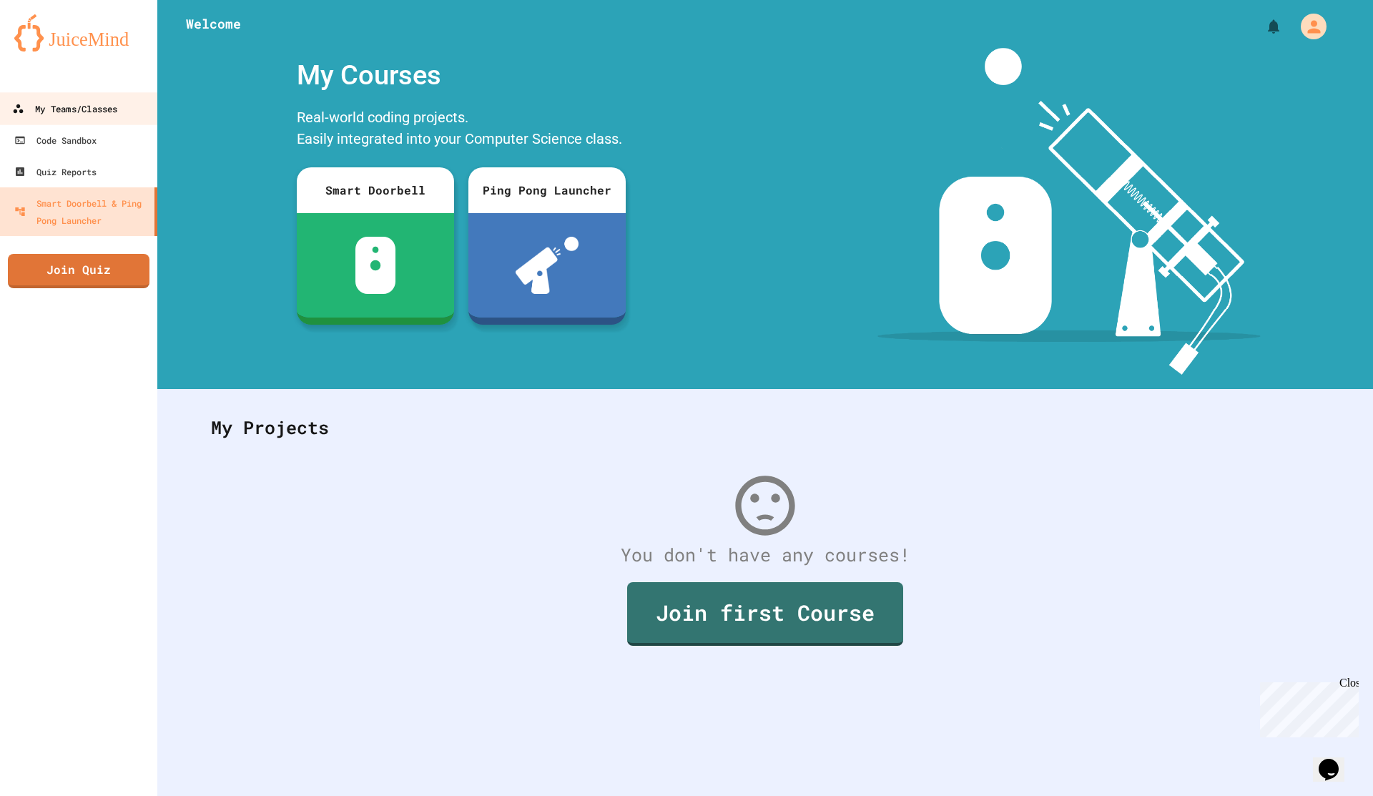
click at [58, 104] on div "My Teams/Classes" at bounding box center [64, 109] width 105 height 18
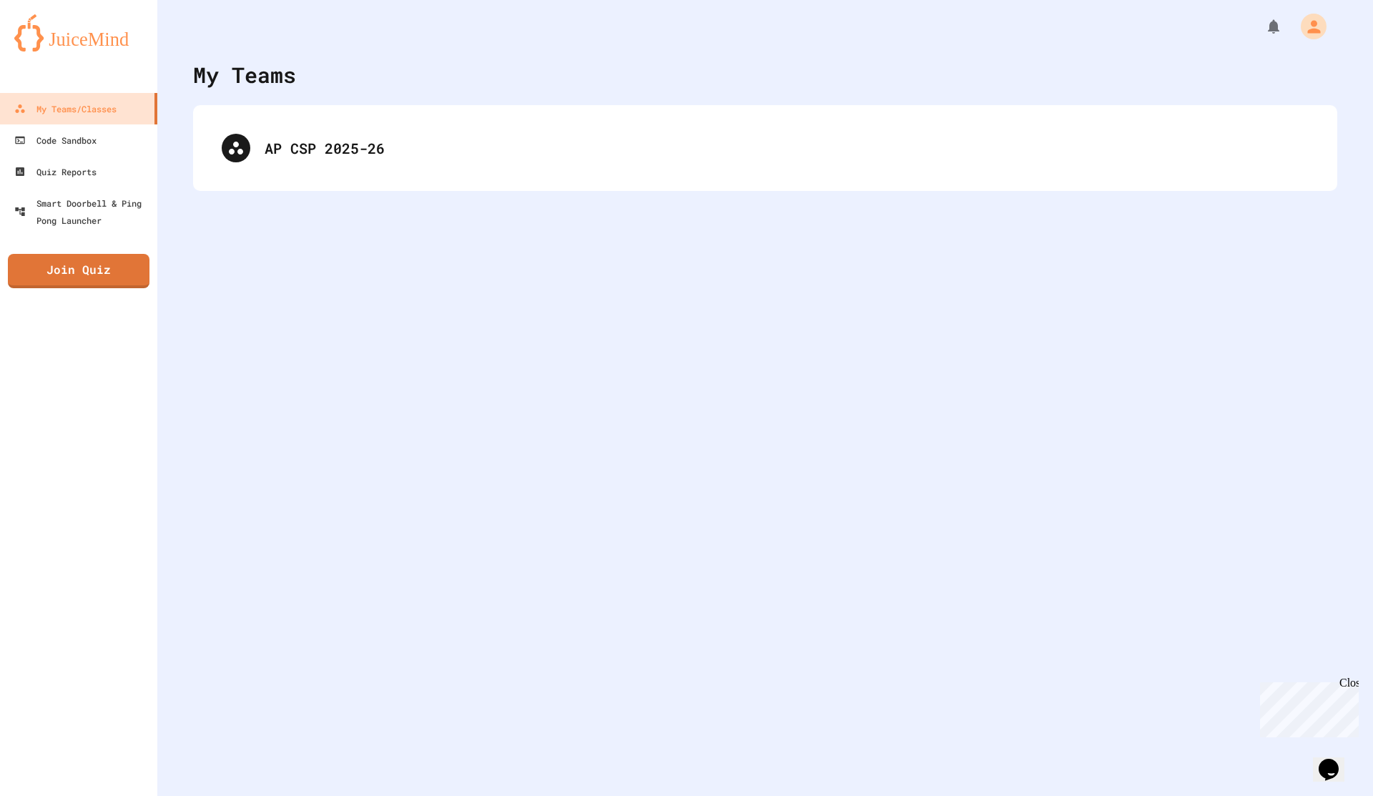
click at [385, 116] on div "AP CSP 2025-26" at bounding box center [765, 148] width 1144 height 86
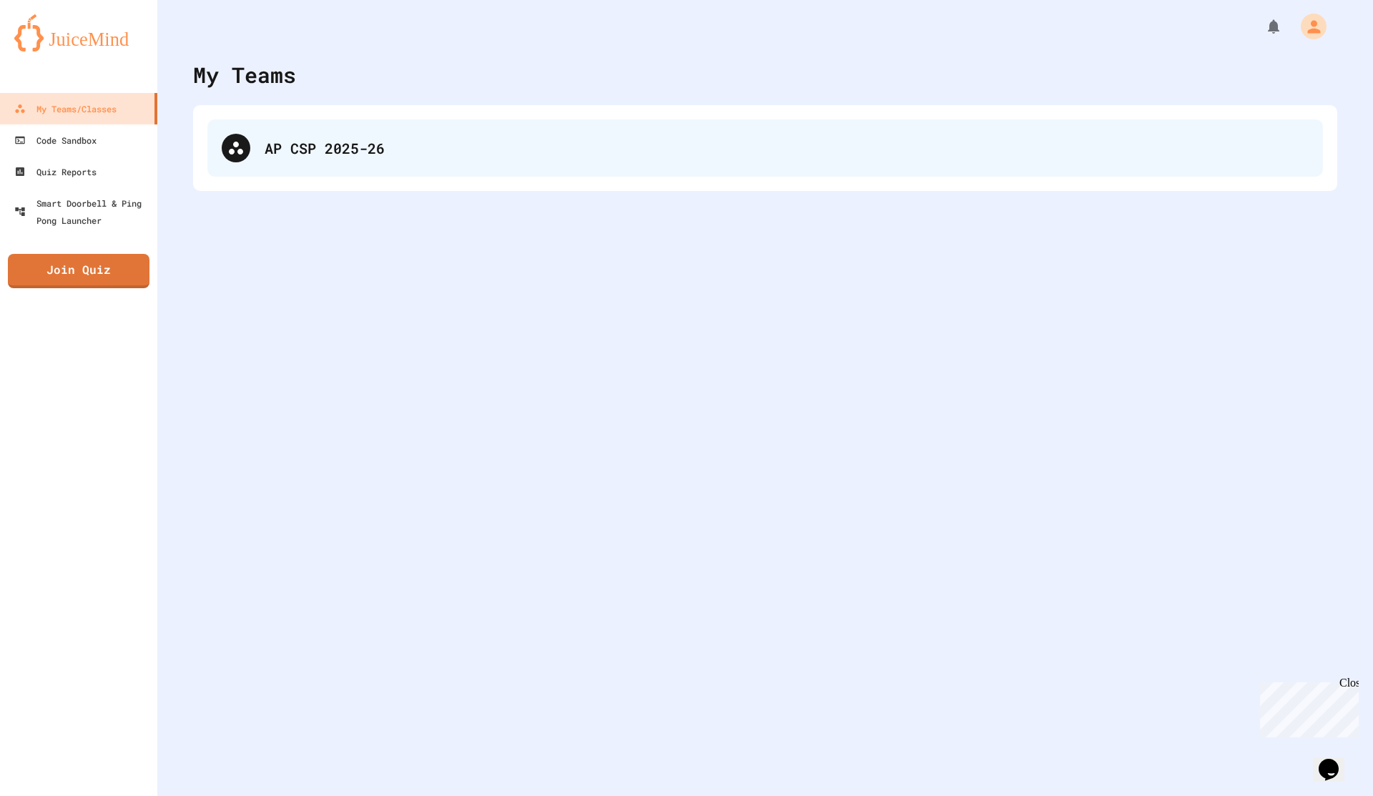
click at [389, 144] on div "AP CSP 2025-26" at bounding box center [787, 147] width 1044 height 21
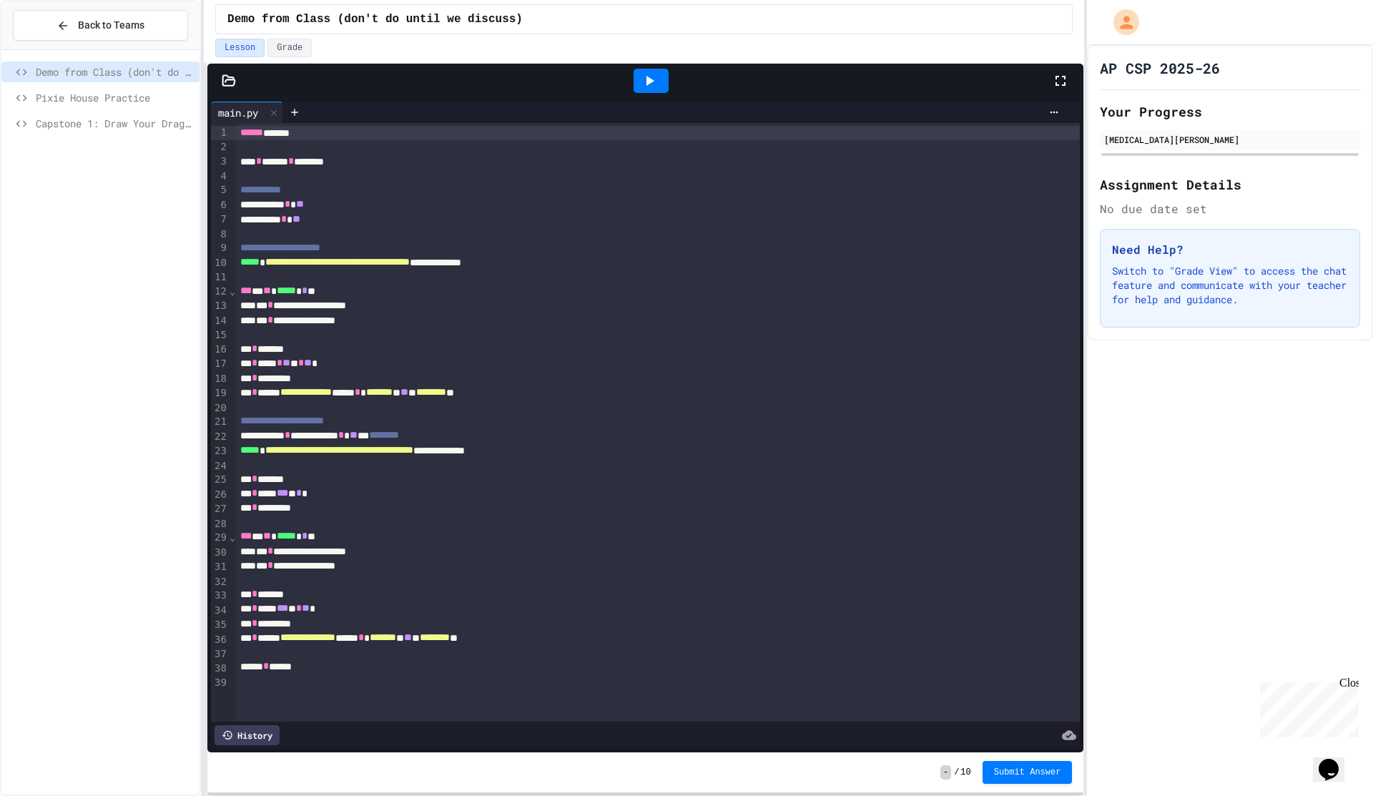
click at [124, 128] on span "Capstone 1: Draw Your Dragon" at bounding box center [115, 123] width 158 height 15
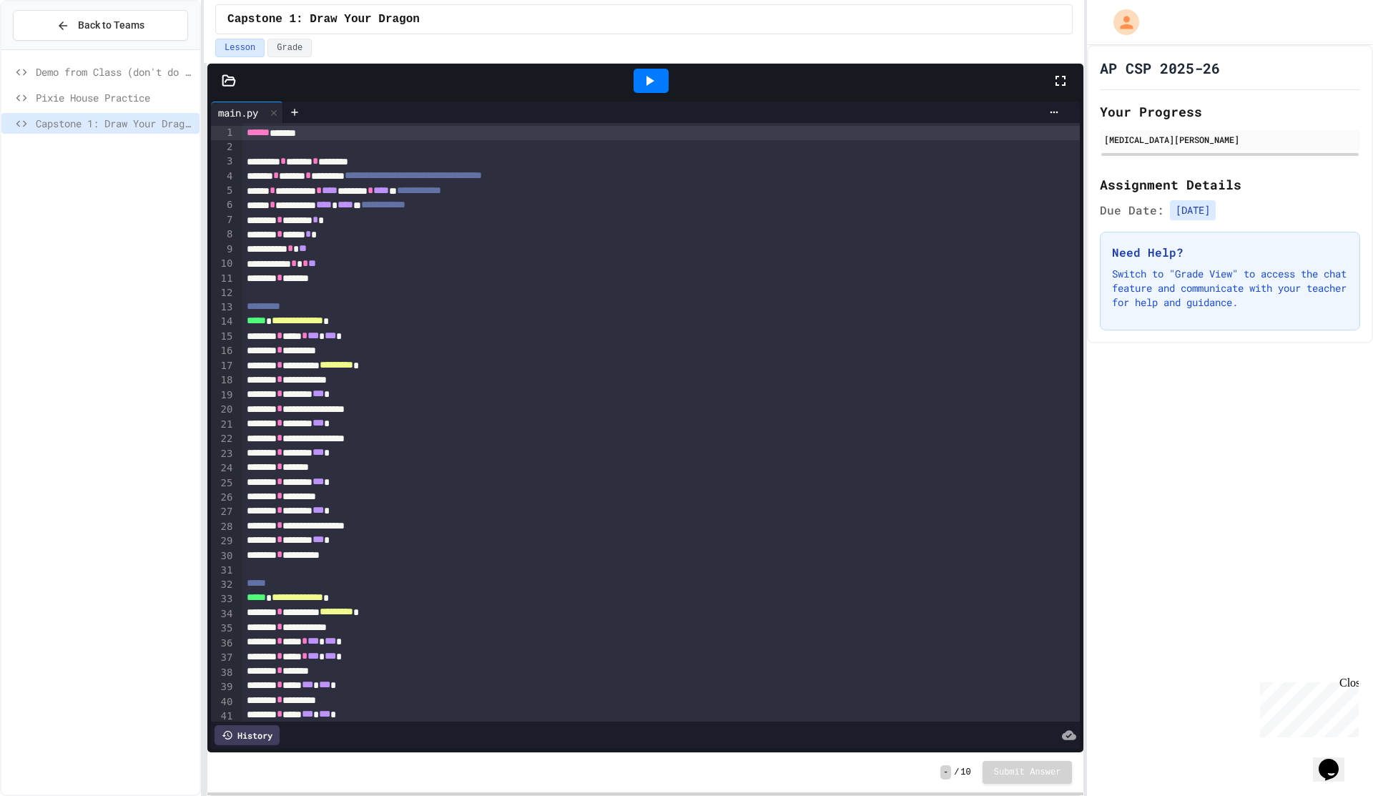
click at [1075, 82] on div at bounding box center [1067, 80] width 31 height 39
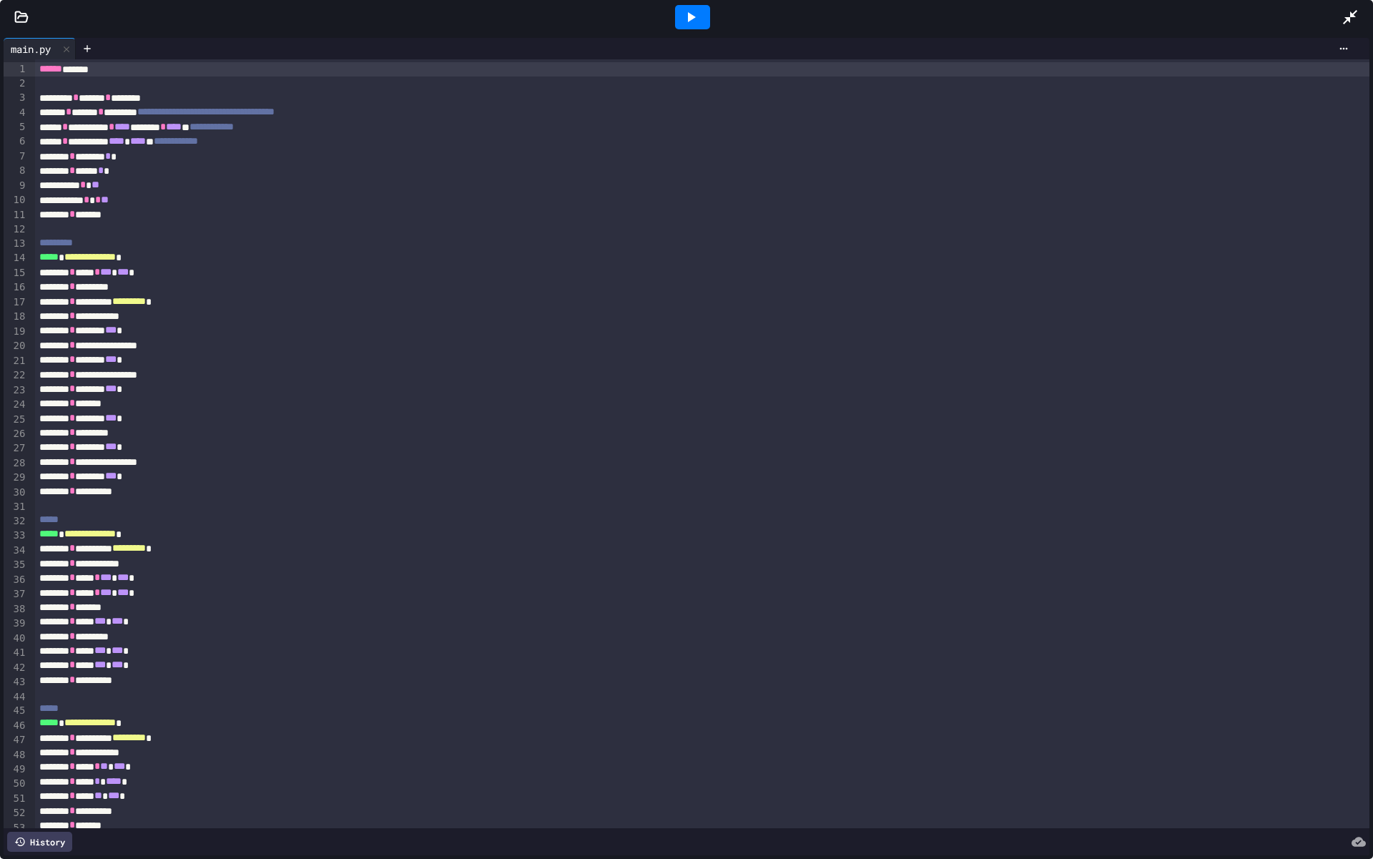
click at [690, 26] on div at bounding box center [692, 17] width 35 height 24
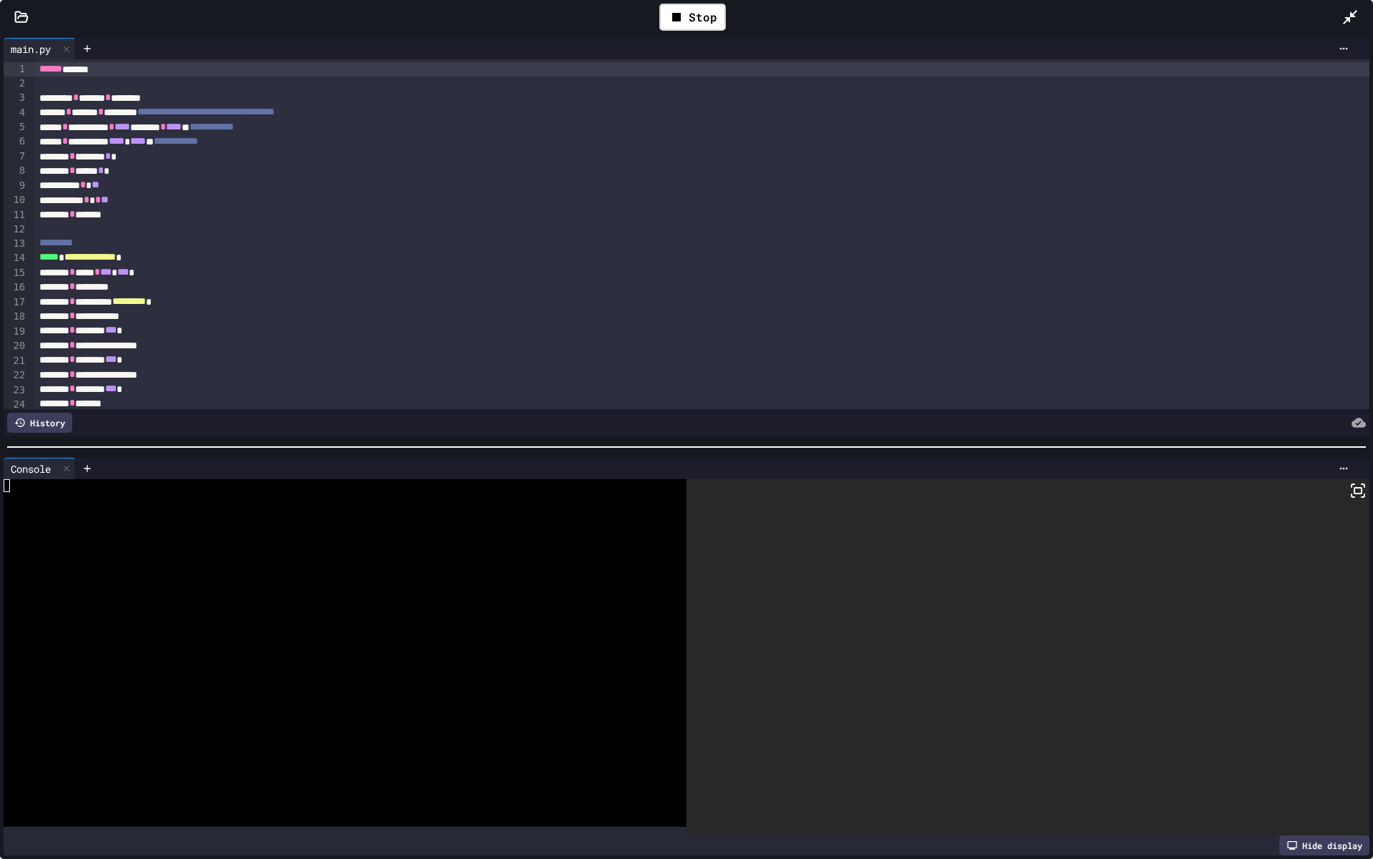
click at [1348, 494] on div at bounding box center [1027, 657] width 683 height 357
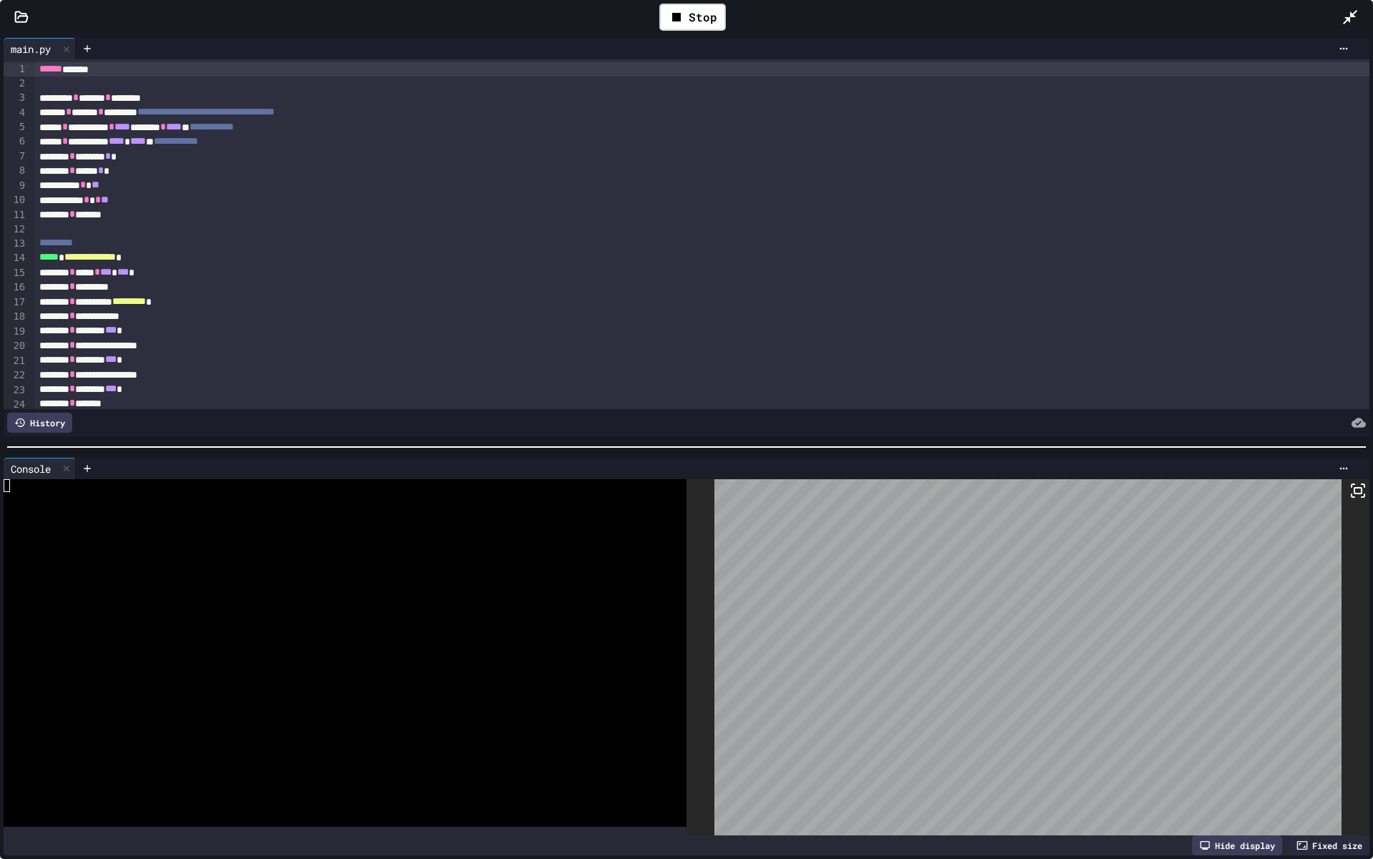
click at [1353, 496] on icon at bounding box center [1352, 495] width 3 height 3
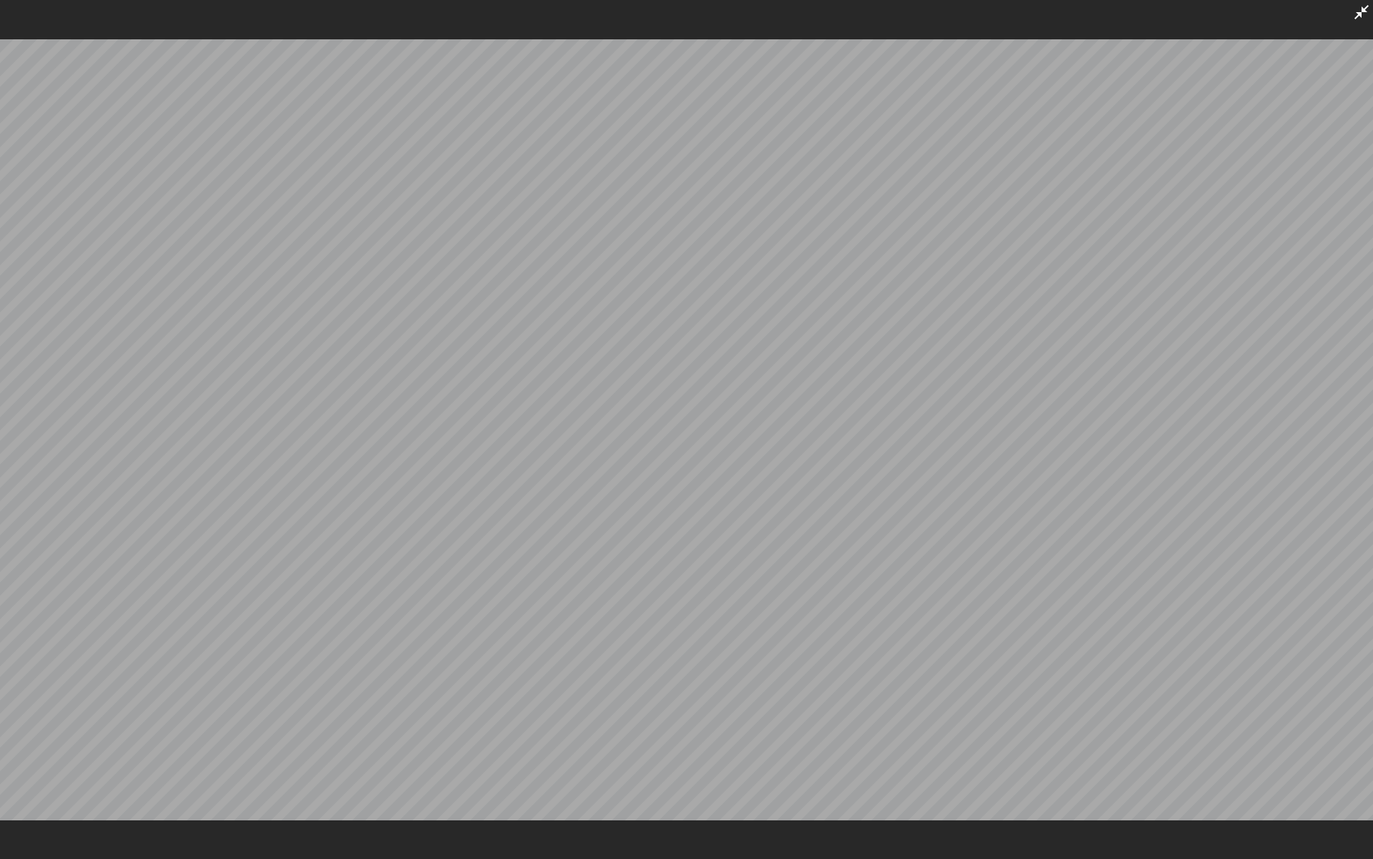
click at [1362, 14] on icon at bounding box center [1361, 12] width 17 height 17
